Goal: Task Accomplishment & Management: Complete application form

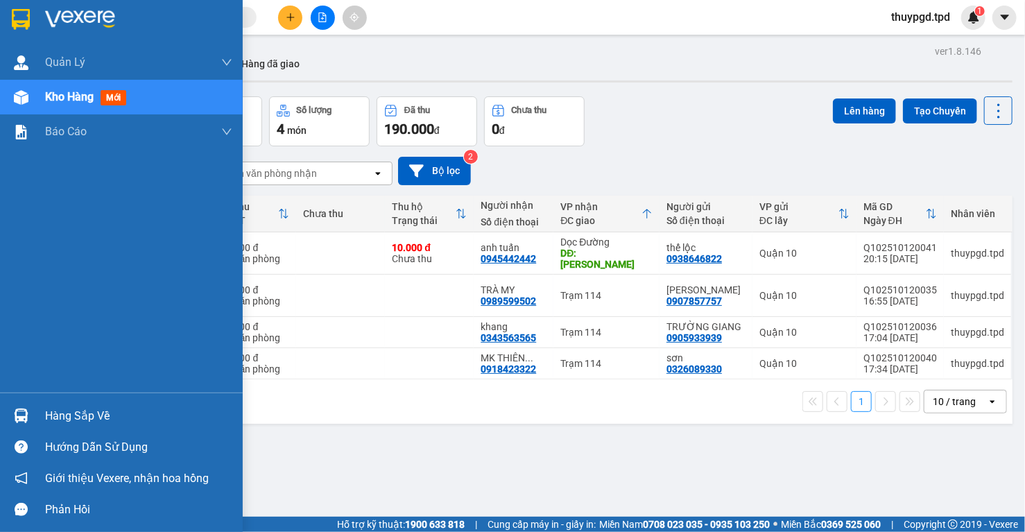
click at [33, 418] on div "Hàng sắp về" at bounding box center [121, 415] width 243 height 31
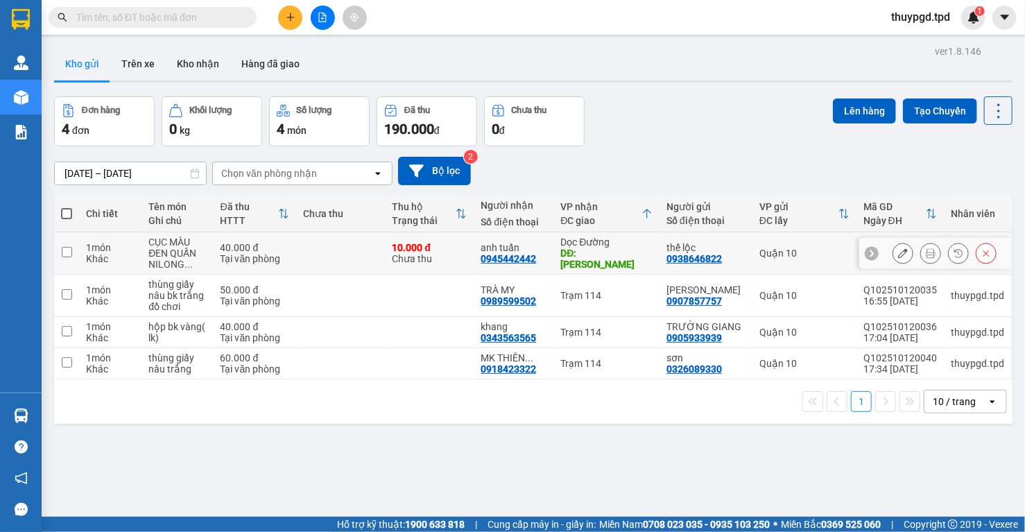
click at [424, 241] on section "Kết quả tìm kiếm ( 0 ) Bộ lọc No Data thuypgd.tpd 1 Quản Lý Quản lý khách hàng …" at bounding box center [512, 266] width 1025 height 532
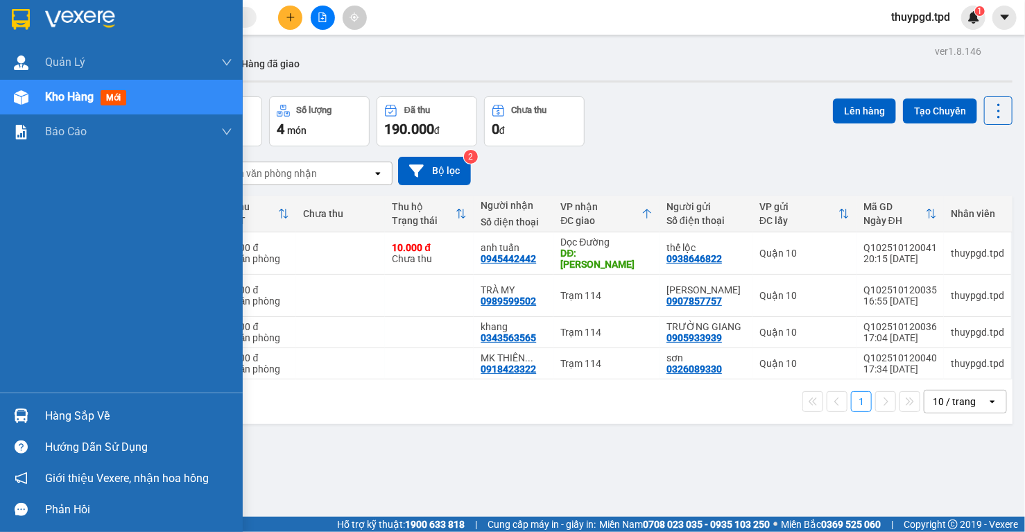
drag, startPoint x: 55, startPoint y: 423, endPoint x: 555, endPoint y: 422, distance: 499.1
click at [55, 422] on div "Hàng sắp về" at bounding box center [138, 416] width 187 height 21
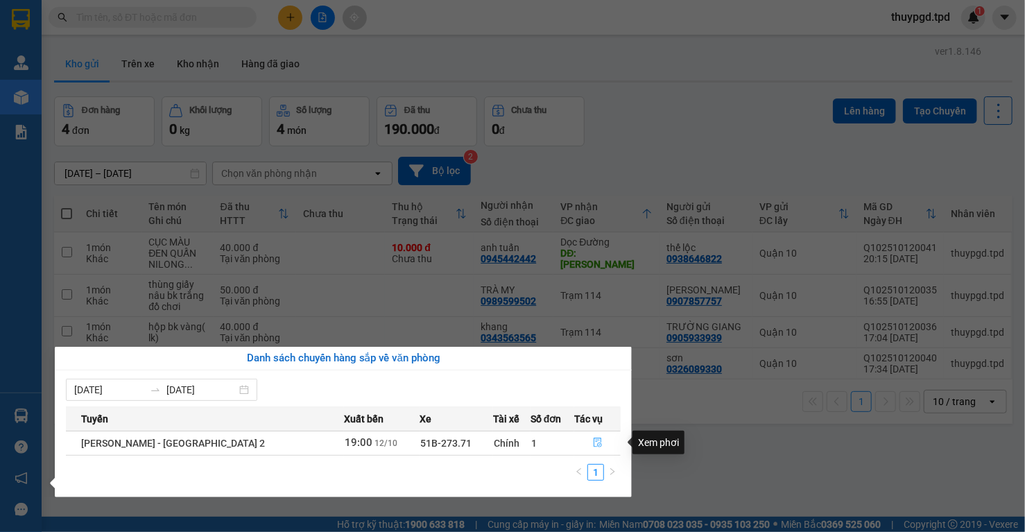
click at [585, 440] on button "button" at bounding box center [597, 443] width 45 height 22
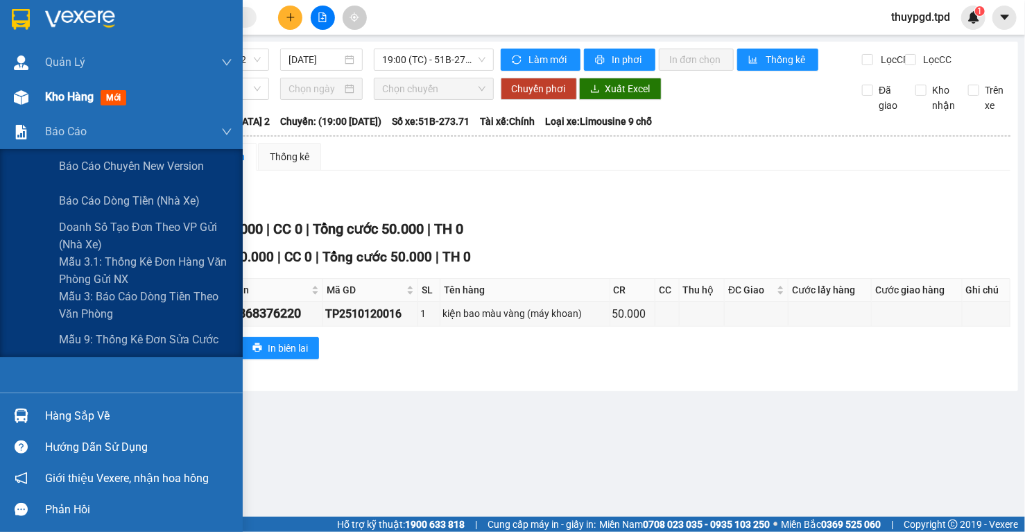
click at [55, 106] on div "Kho hàng mới" at bounding box center [138, 97] width 187 height 35
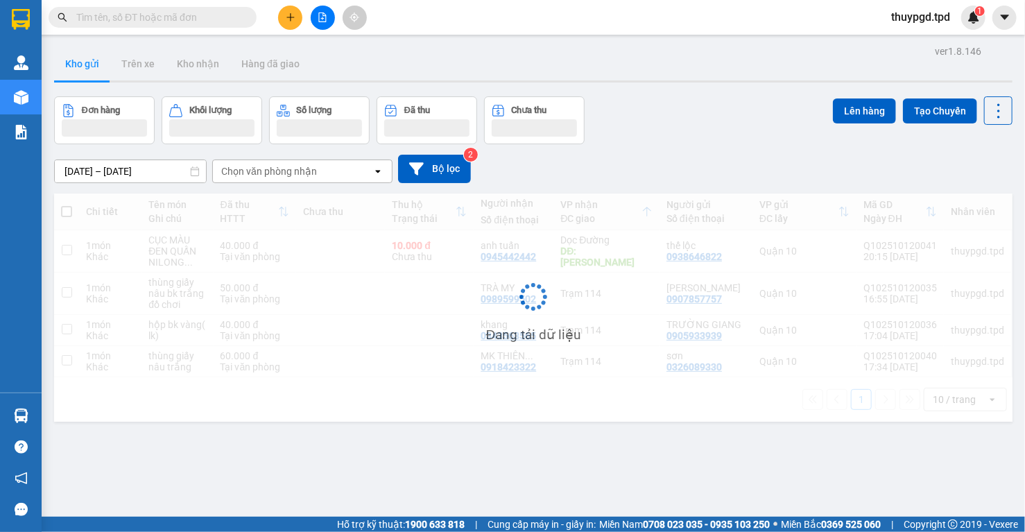
click at [168, 22] on input "text" at bounding box center [158, 17] width 164 height 15
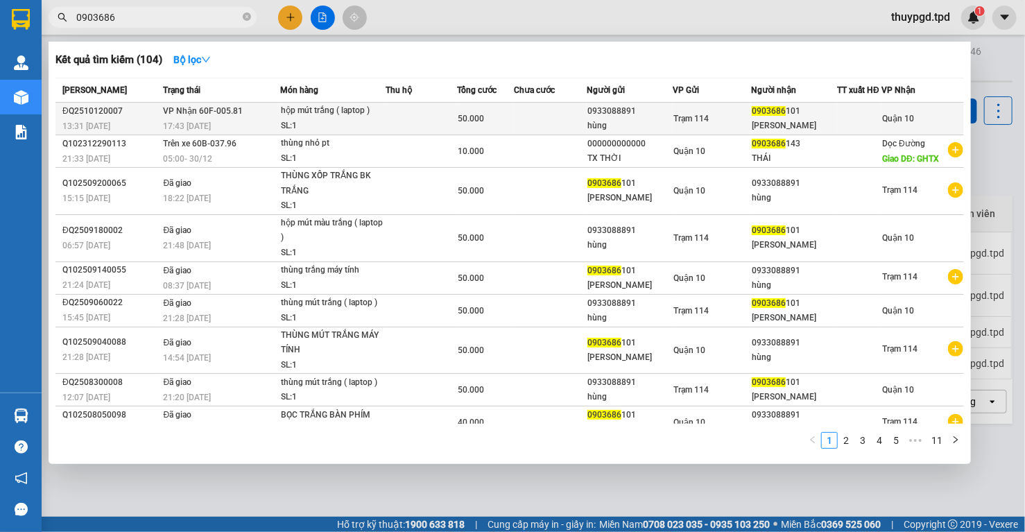
type input "0903686"
click at [563, 128] on td at bounding box center [550, 119] width 73 height 33
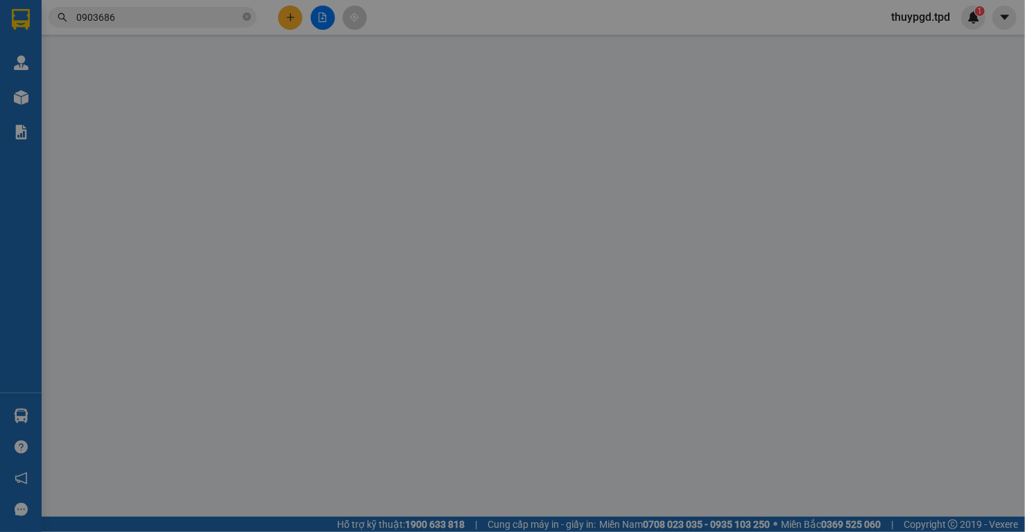
type input "0933088891"
type input "hùng"
type input "0903686101"
type input "[PERSON_NAME]"
type input "211918670"
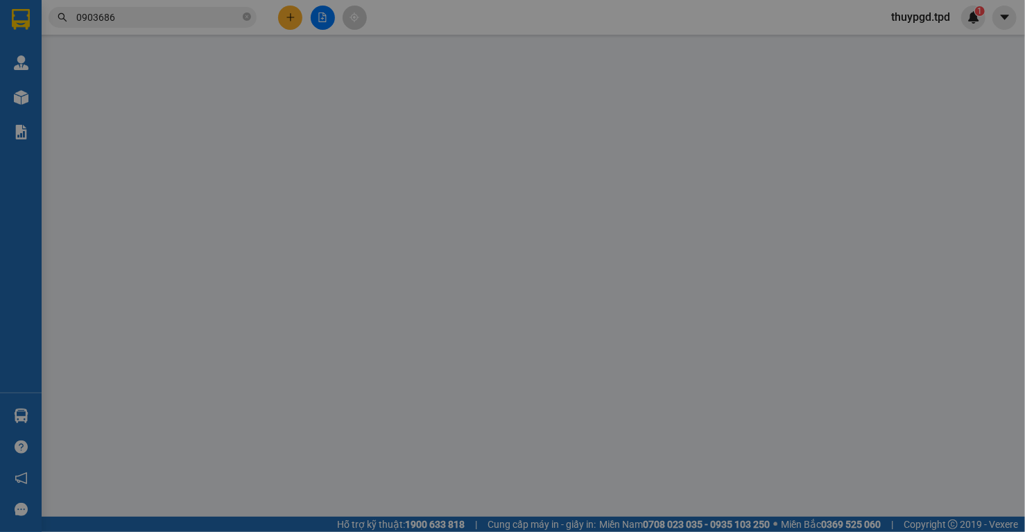
type input "50.000"
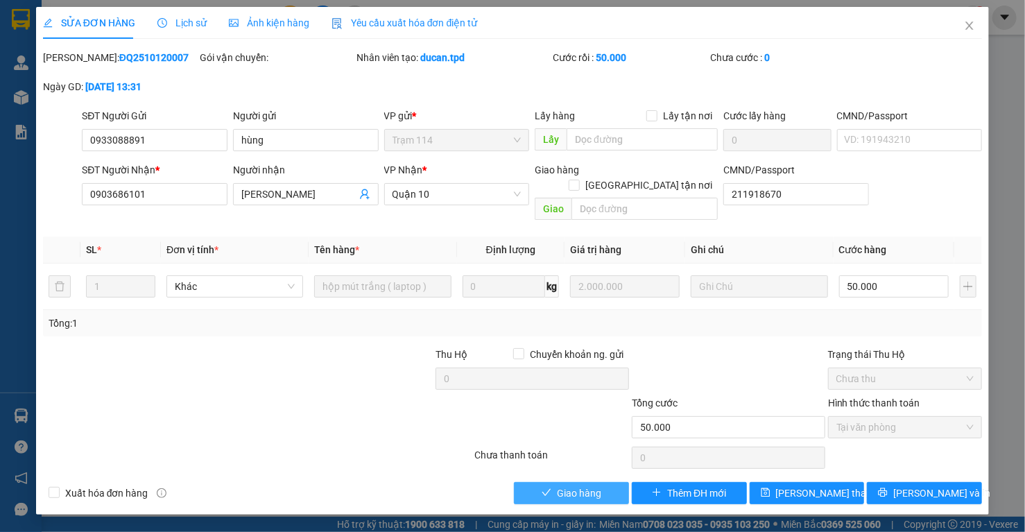
click at [568, 482] on button "Giao hàng" at bounding box center [571, 493] width 115 height 22
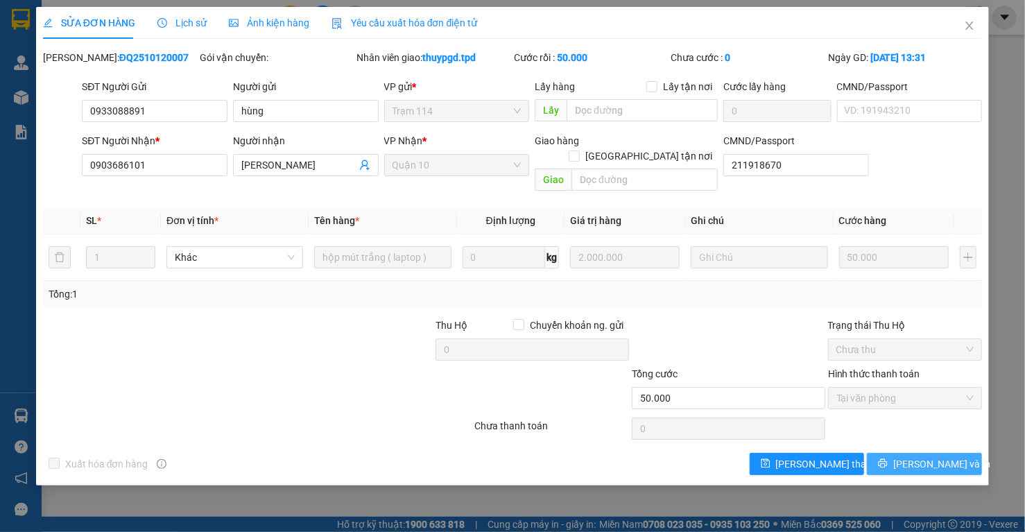
click at [923, 456] on span "[PERSON_NAME] và In" at bounding box center [941, 463] width 97 height 15
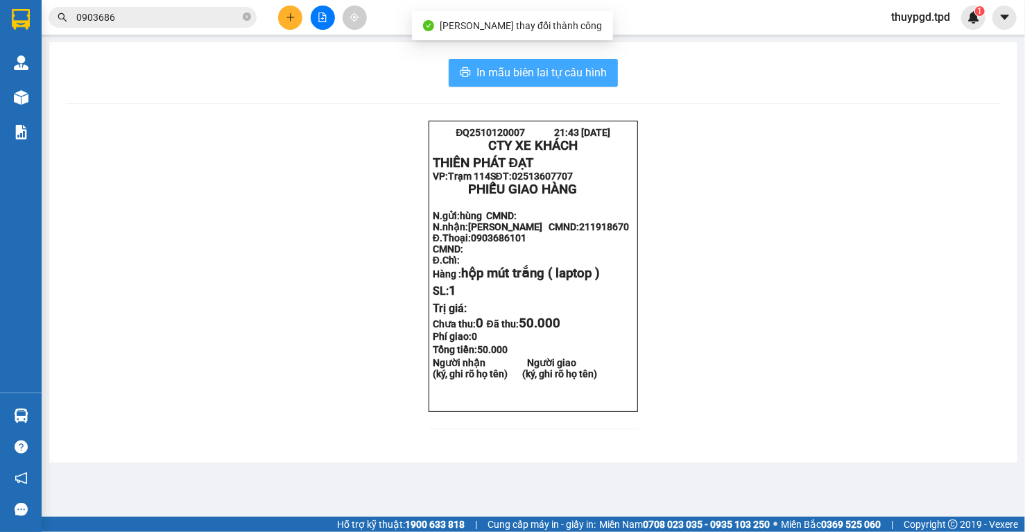
click at [591, 65] on span "In mẫu biên lai tự cấu hình" at bounding box center [541, 72] width 130 height 17
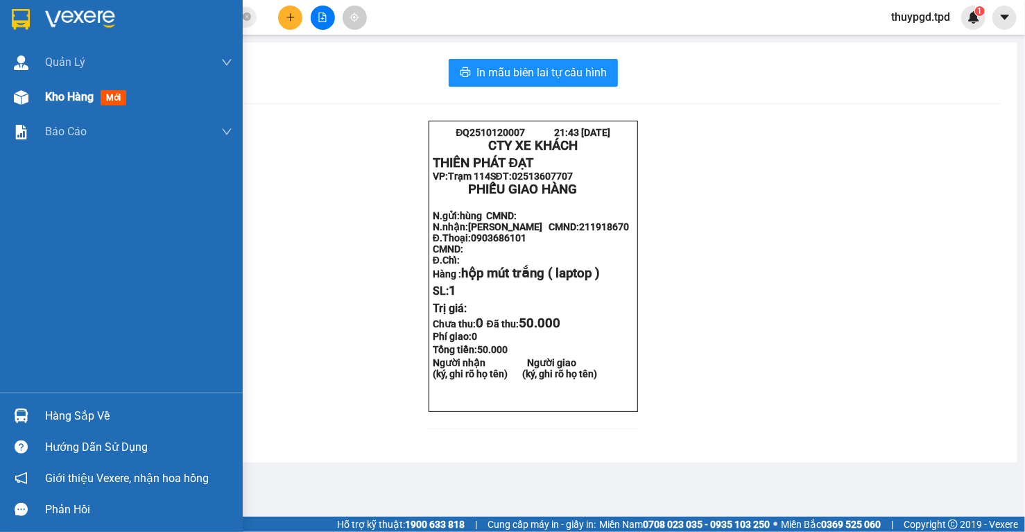
click at [22, 101] on img at bounding box center [21, 97] width 15 height 15
